Goal: Task Accomplishment & Management: Manage account settings

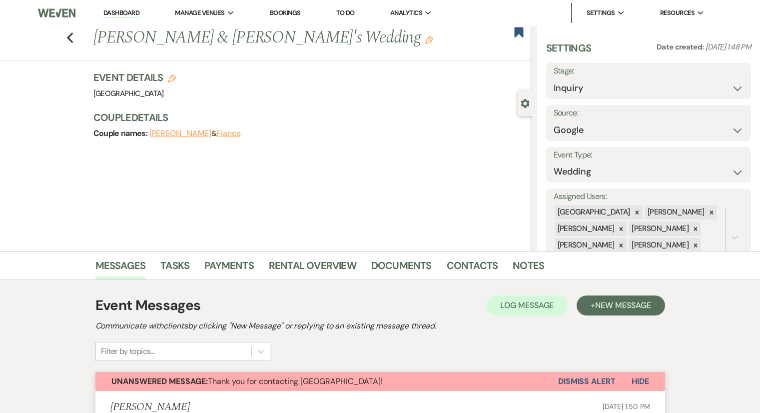
select select "6"
click at [124, 15] on link "Dashboard" at bounding box center [121, 12] width 36 height 9
click at [122, 10] on link "Dashboard" at bounding box center [121, 12] width 36 height 9
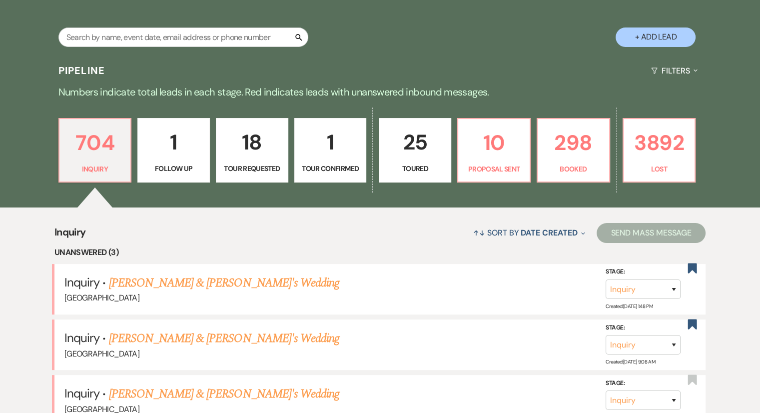
scroll to position [110, 0]
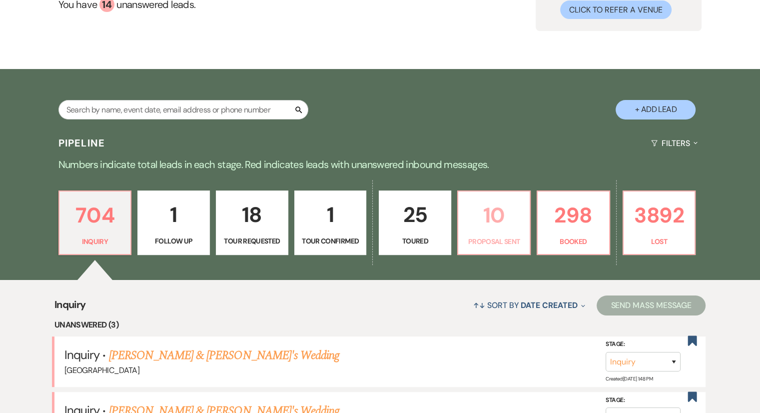
click at [496, 241] on p "Proposal Sent" at bounding box center [493, 241] width 59 height 11
select select "6"
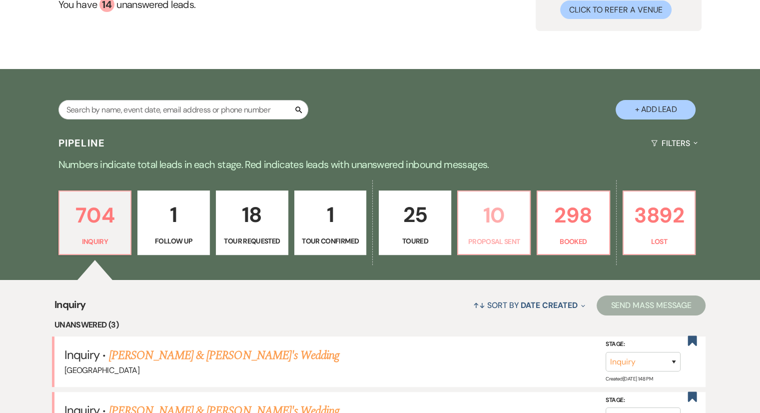
select select "6"
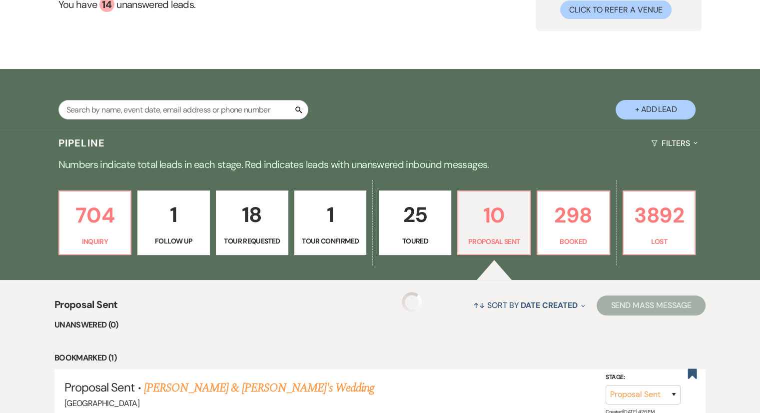
select select "6"
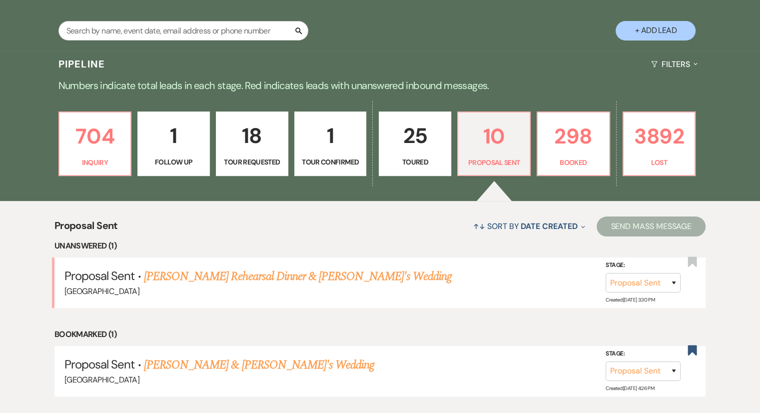
scroll to position [260, 0]
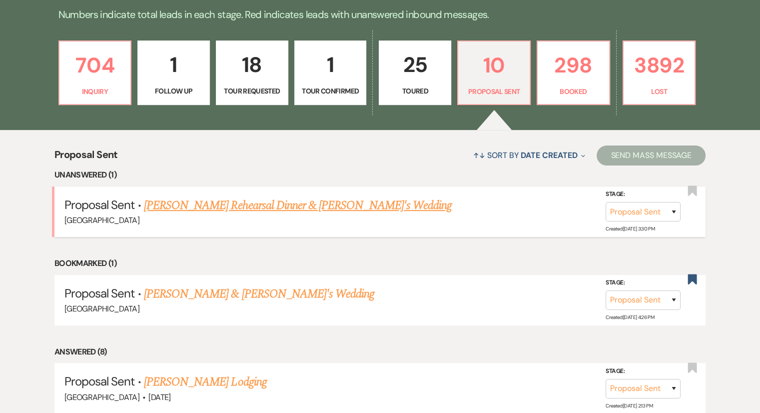
click at [212, 209] on link "[PERSON_NAME] Rehearsal Dinner & [PERSON_NAME]'s Wedding" at bounding box center [298, 205] width 308 height 18
select select "6"
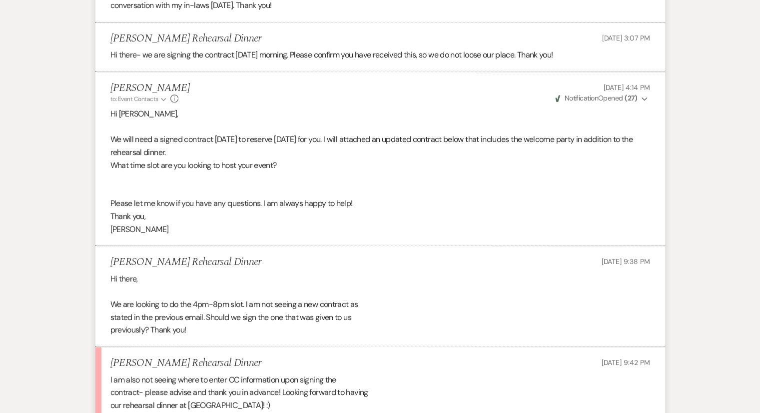
click at [212, 210] on p "Thank you," at bounding box center [380, 216] width 540 height 13
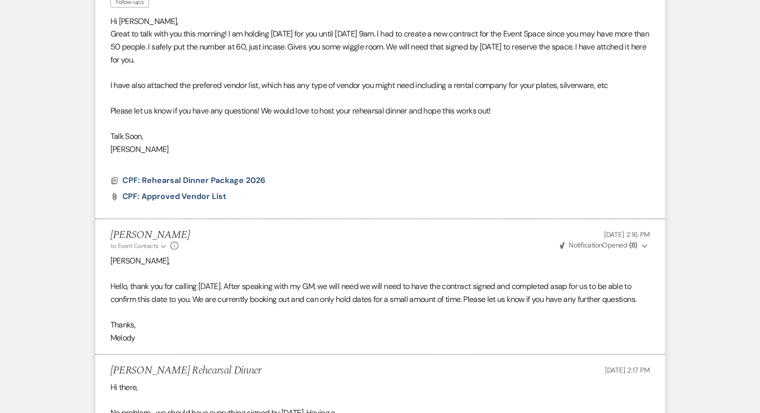
scroll to position [362, 0]
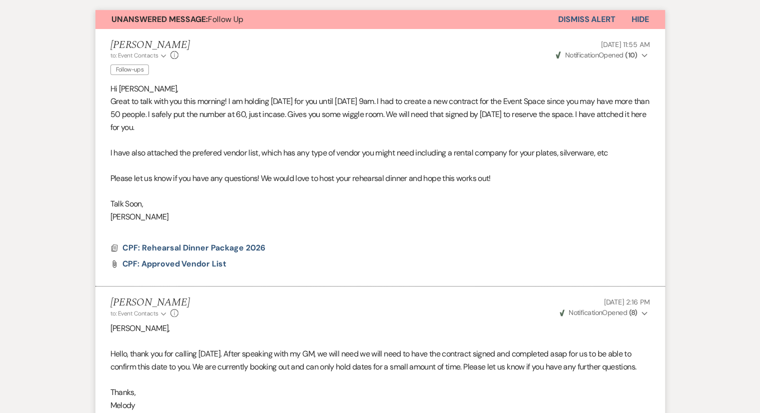
select select "6"
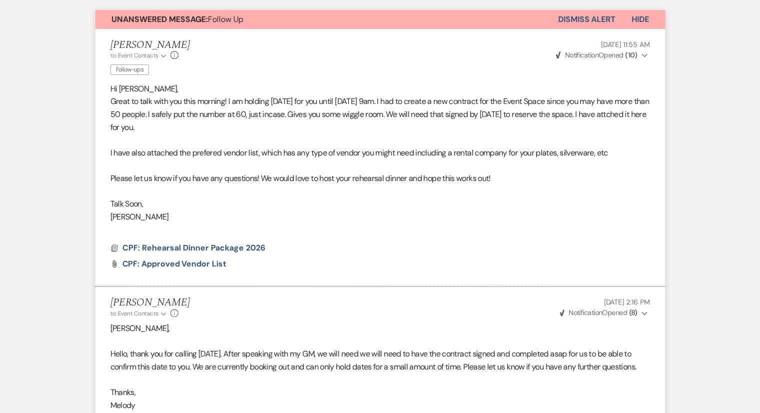
select select "6"
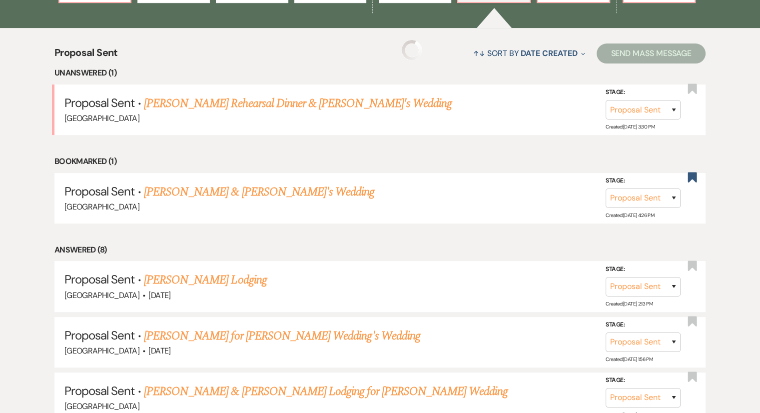
scroll to position [260, 0]
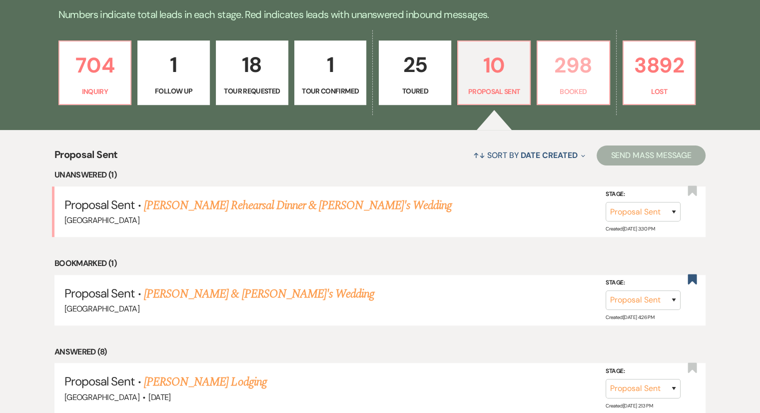
click at [578, 85] on link "298 Booked" at bounding box center [573, 72] width 73 height 65
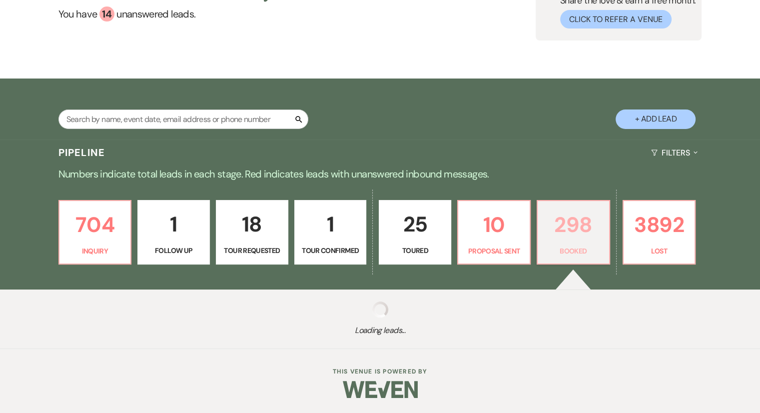
click at [568, 224] on p "298" at bounding box center [573, 224] width 59 height 33
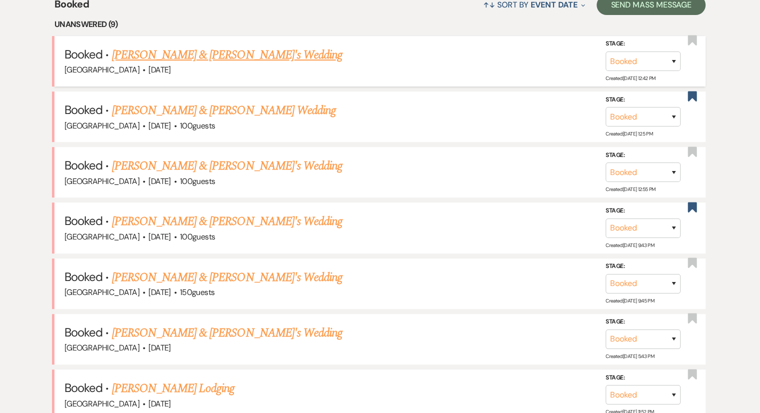
scroll to position [450, 0]
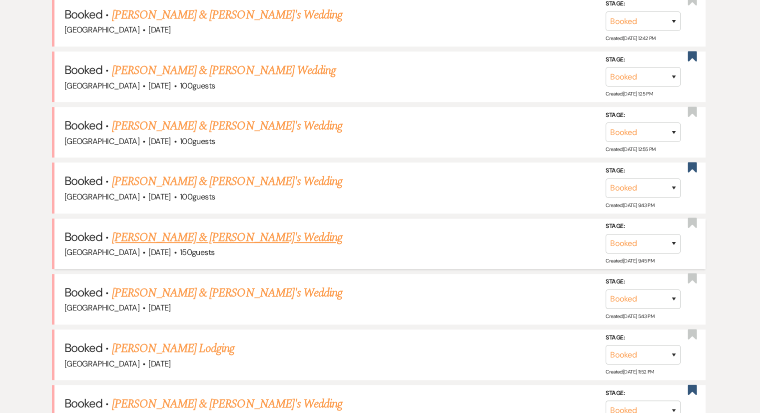
click at [199, 233] on link "[PERSON_NAME] & [PERSON_NAME]'s Wedding" at bounding box center [227, 237] width 231 height 18
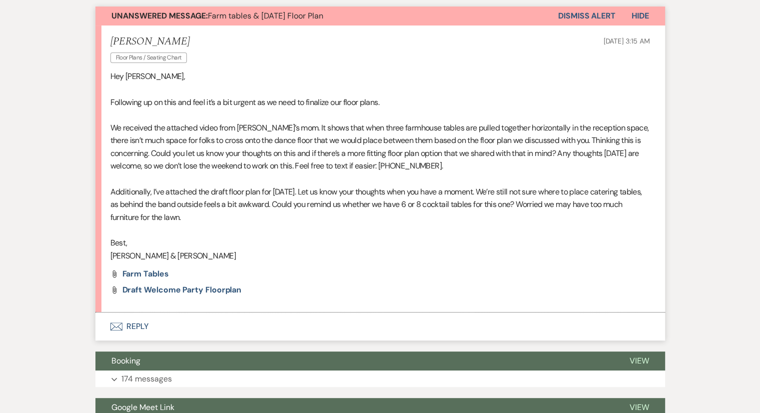
scroll to position [300, 0]
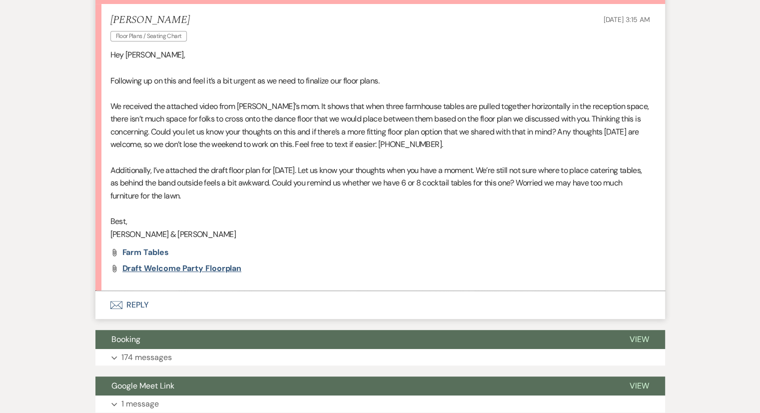
click at [163, 269] on span "Draft Welcome Party Floorplan" at bounding box center [181, 268] width 119 height 10
click at [171, 270] on span "Draft Welcome Party Floorplan" at bounding box center [181, 268] width 119 height 10
click at [0, 186] on div "Messages Tasks Payments Vendors Rental Overview Timeline Docs & Files Contacts …" at bounding box center [380, 402] width 760 height 1075
